Goal: Transaction & Acquisition: Book appointment/travel/reservation

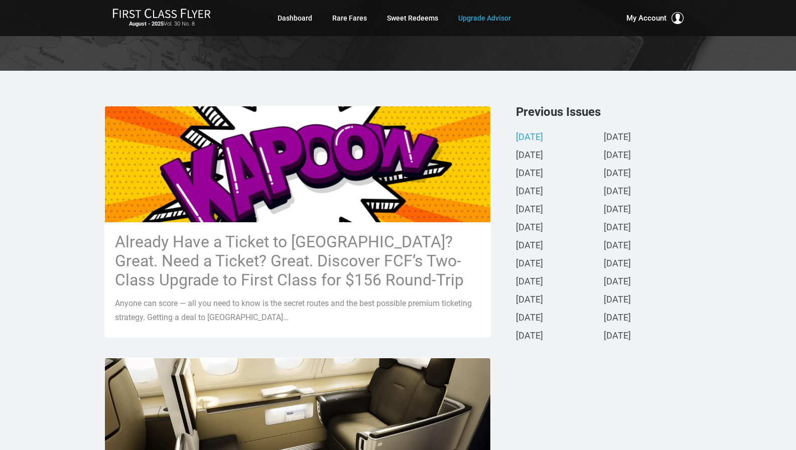
scroll to position [150, 0]
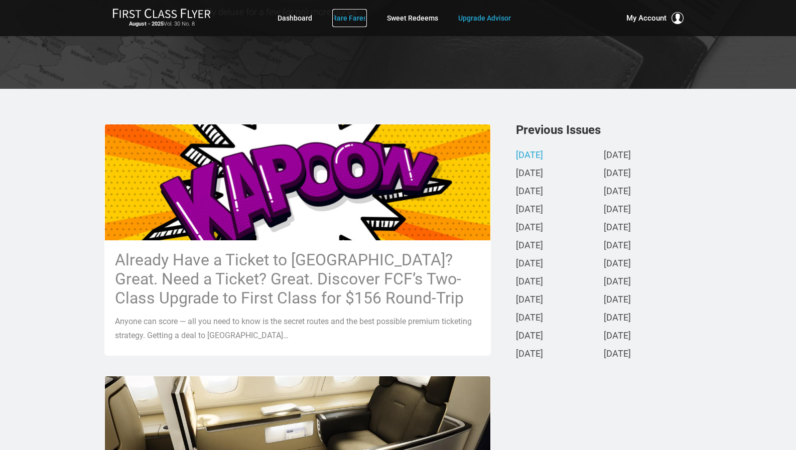
click at [350, 14] on link "Rare Fares" at bounding box center [349, 18] width 35 height 18
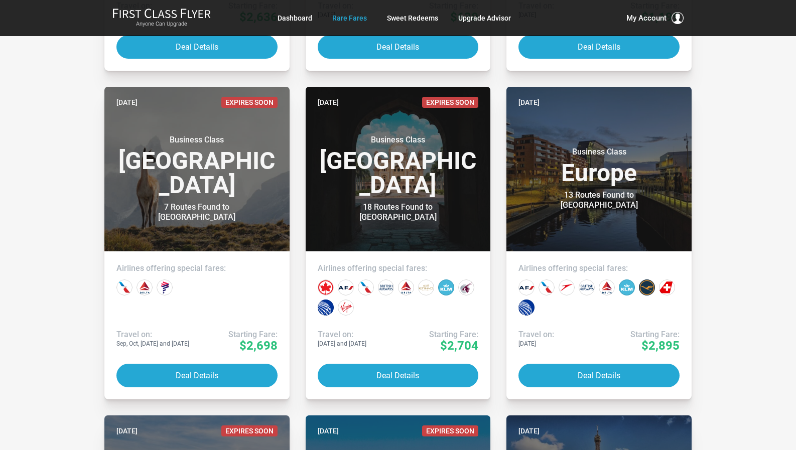
scroll to position [1505, 0]
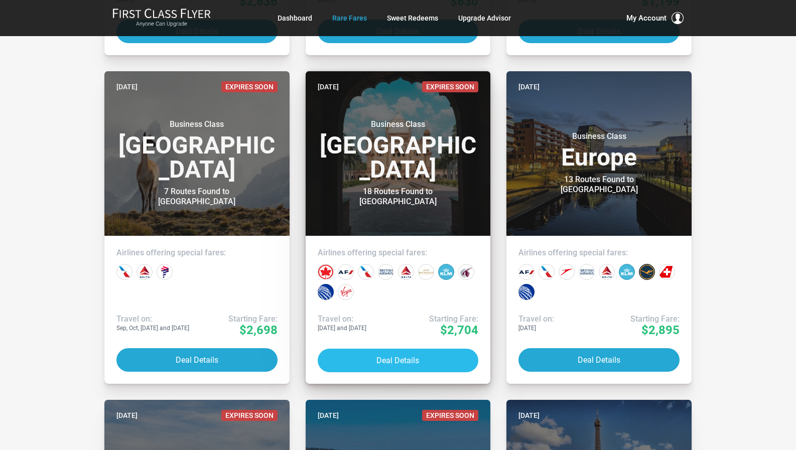
click at [398, 359] on button "Deal Details" at bounding box center [398, 361] width 161 height 24
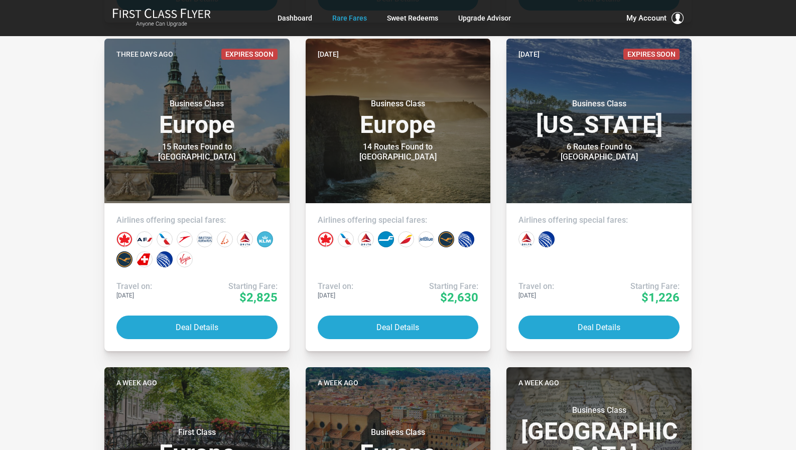
scroll to position [100, 0]
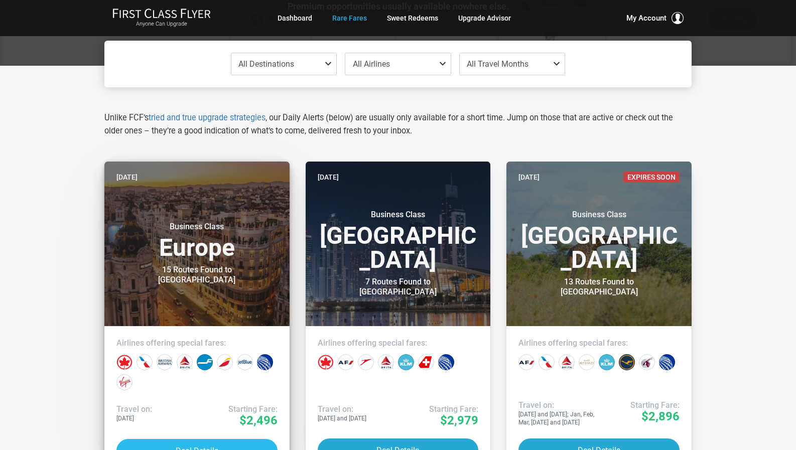
click at [161, 444] on button "Deal Details" at bounding box center [196, 451] width 161 height 24
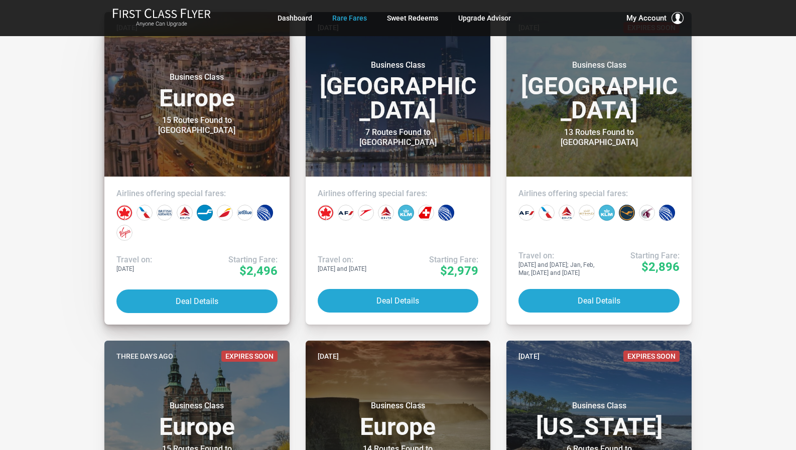
scroll to position [251, 0]
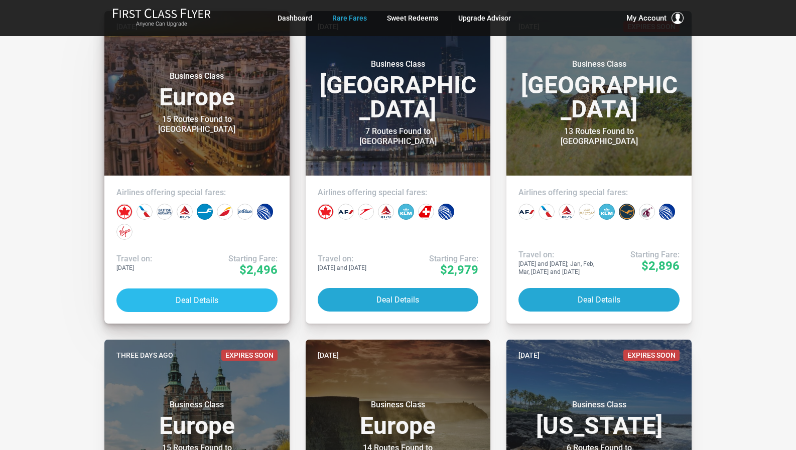
click at [193, 301] on button "Deal Details" at bounding box center [196, 300] width 161 height 24
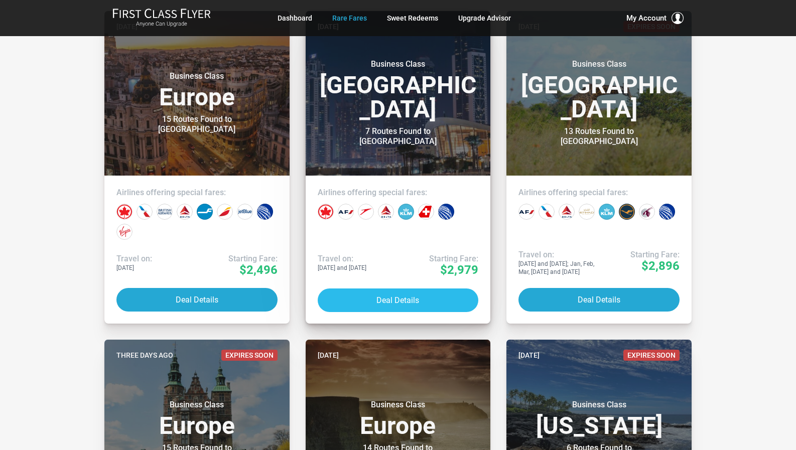
click at [378, 298] on button "Deal Details" at bounding box center [398, 300] width 161 height 24
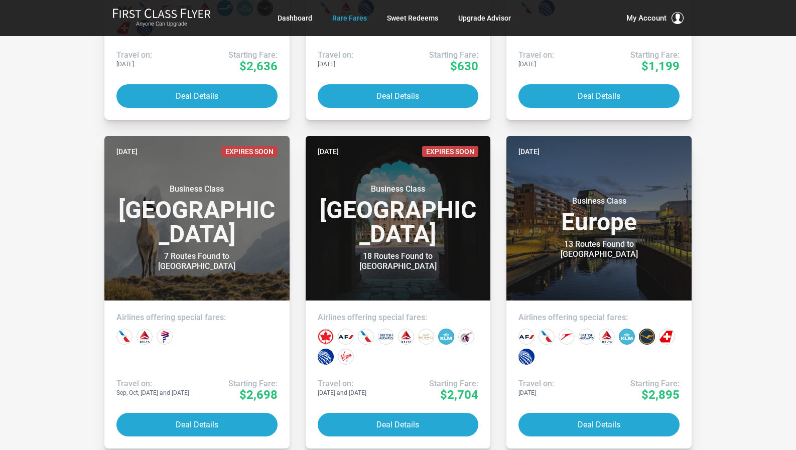
scroll to position [1455, 0]
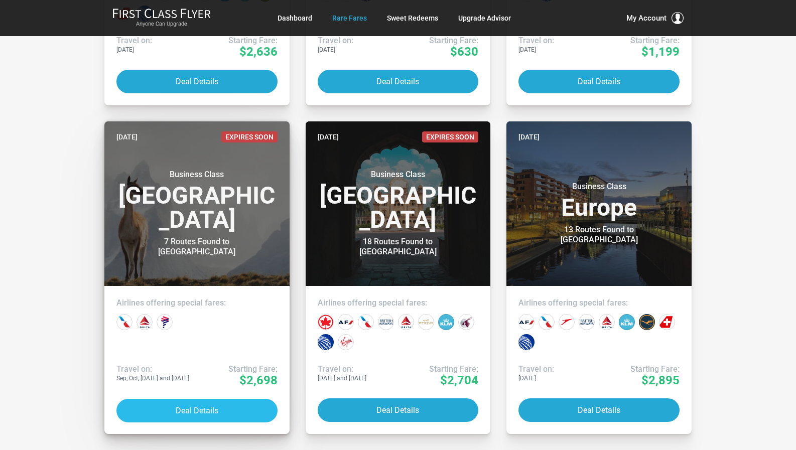
click at [213, 412] on button "Deal Details" at bounding box center [196, 411] width 161 height 24
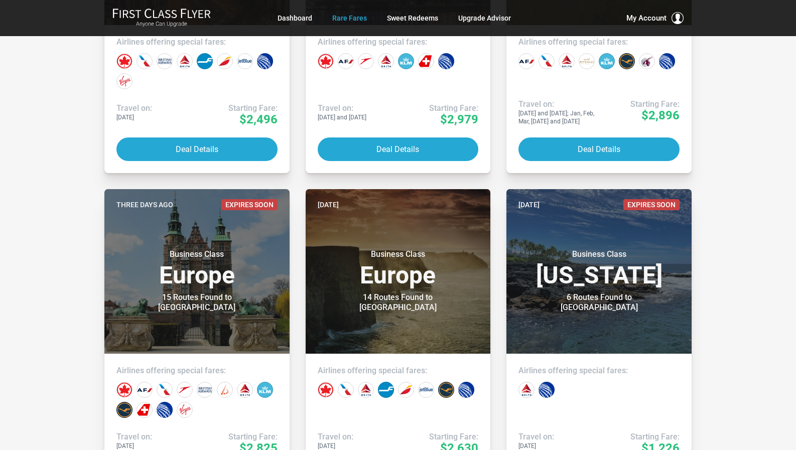
scroll to position [0, 0]
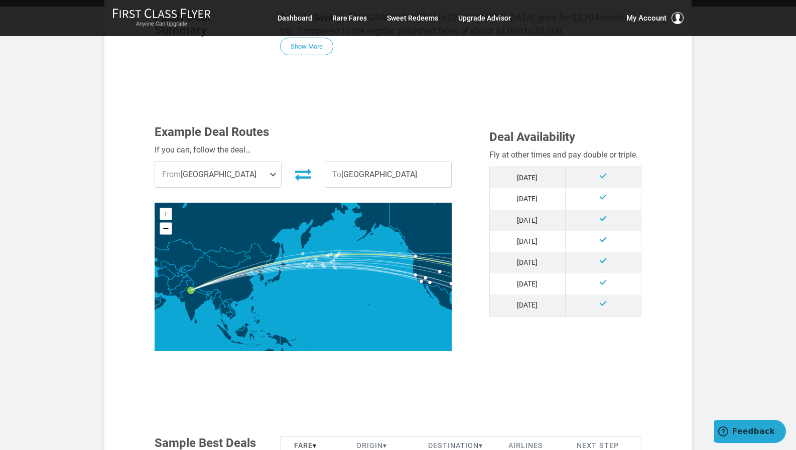
scroll to position [201, 0]
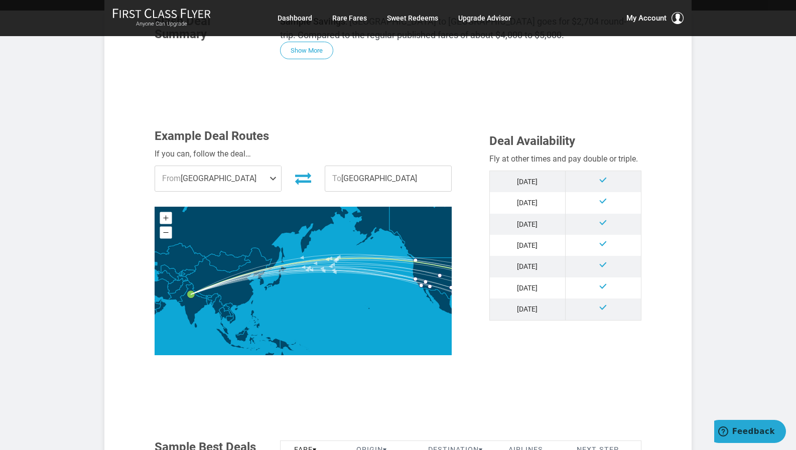
click at [212, 176] on span "From [GEOGRAPHIC_DATA]" at bounding box center [218, 178] width 126 height 25
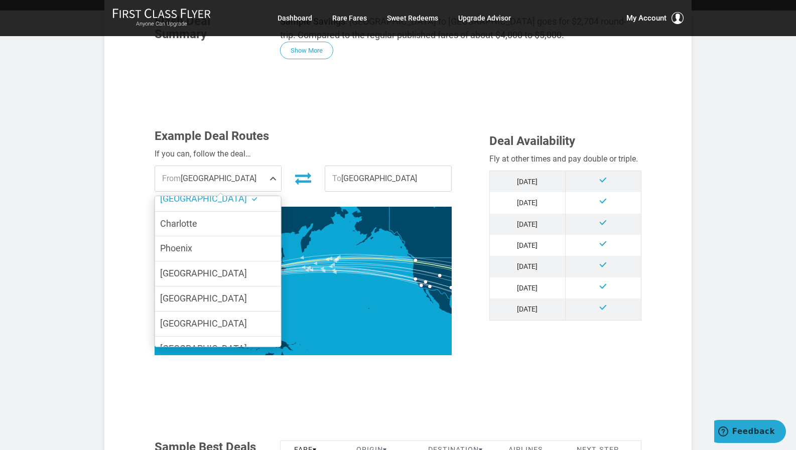
scroll to position [100, 0]
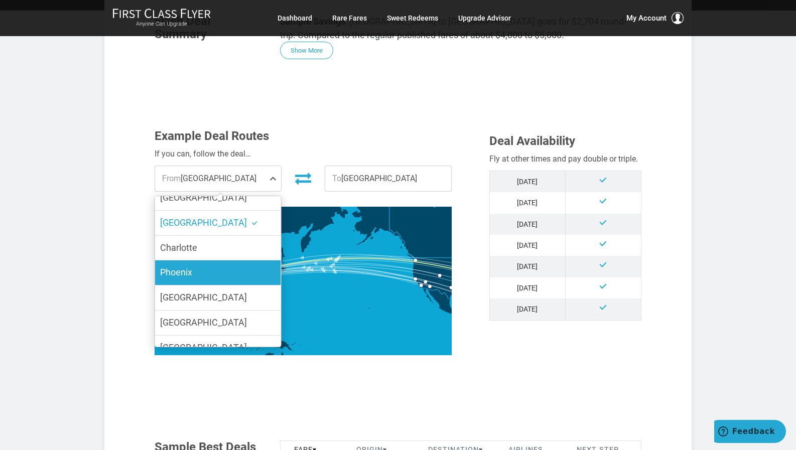
click at [242, 262] on label "Phoenix" at bounding box center [218, 272] width 126 height 25
click at [0, 0] on input "Phoenix" at bounding box center [0, 0] width 0 height 0
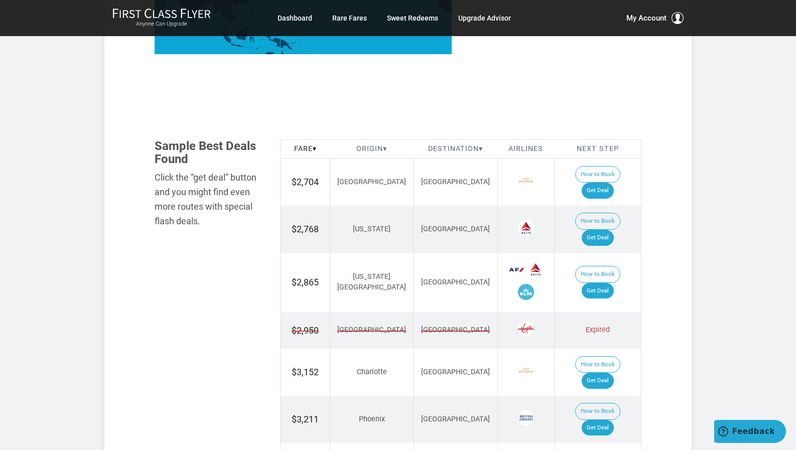
scroll to position [552, 0]
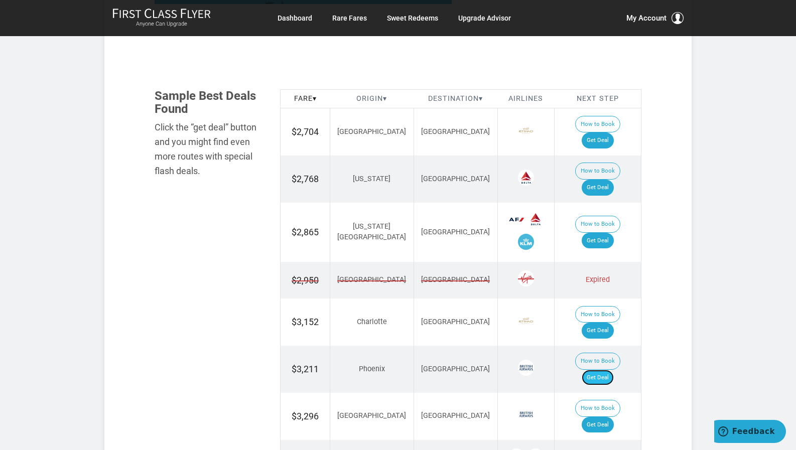
click at [605, 370] on link "Get Deal" at bounding box center [597, 378] width 32 height 16
click at [608, 132] on link "Get Deal" at bounding box center [597, 140] width 32 height 16
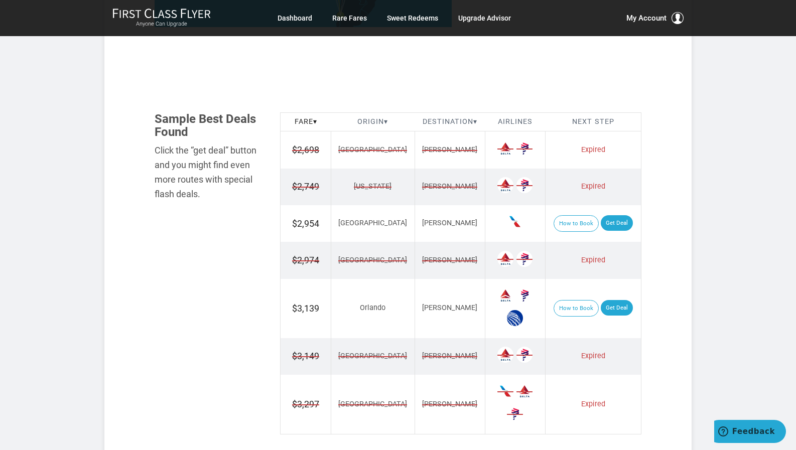
scroll to position [552, 0]
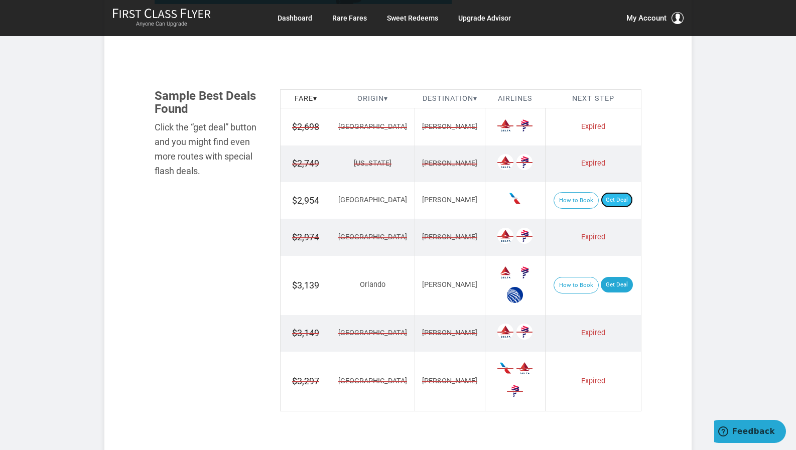
click at [610, 198] on link "Get Deal" at bounding box center [616, 200] width 32 height 16
